Goal: Navigation & Orientation: Find specific page/section

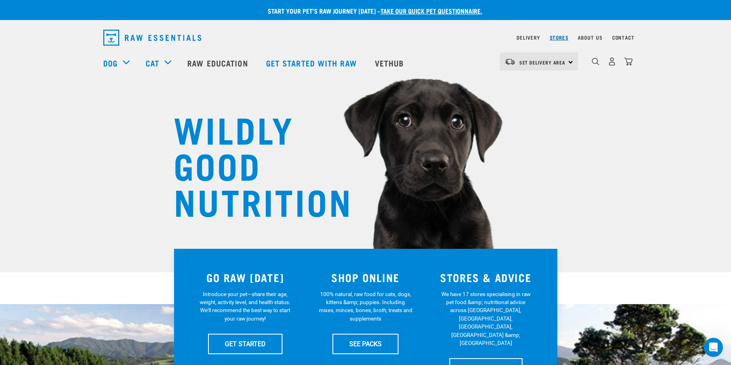
click at [560, 39] on link "Stores" at bounding box center [559, 37] width 19 height 3
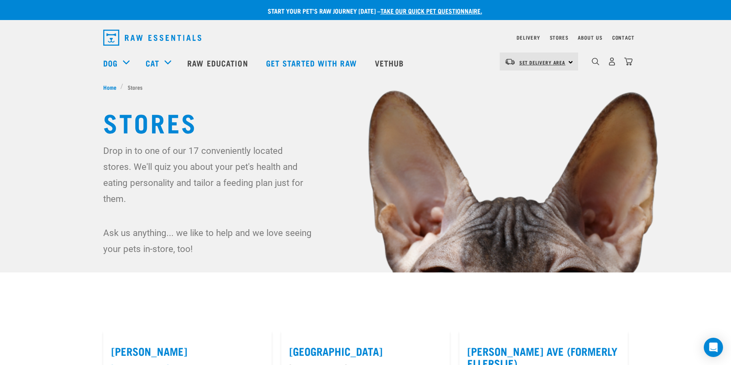
click at [545, 62] on span "Set Delivery Area" at bounding box center [543, 62] width 46 height 3
click at [538, 81] on link "[GEOGRAPHIC_DATA]" at bounding box center [538, 84] width 77 height 18
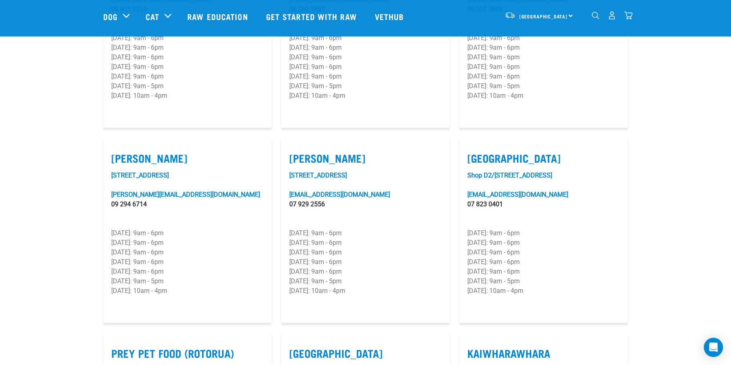
scroll to position [868, 0]
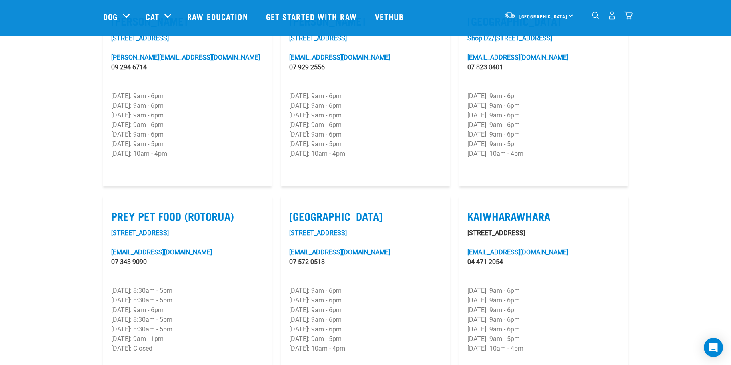
click at [492, 229] on link "[STREET_ADDRESS]" at bounding box center [497, 233] width 58 height 8
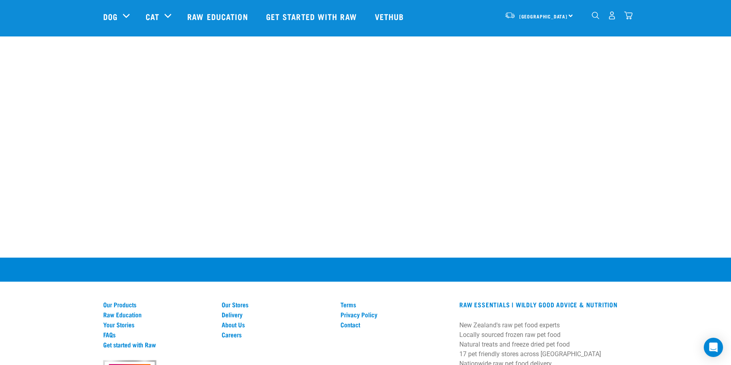
scroll to position [1527, 0]
